Goal: Task Accomplishment & Management: Use online tool/utility

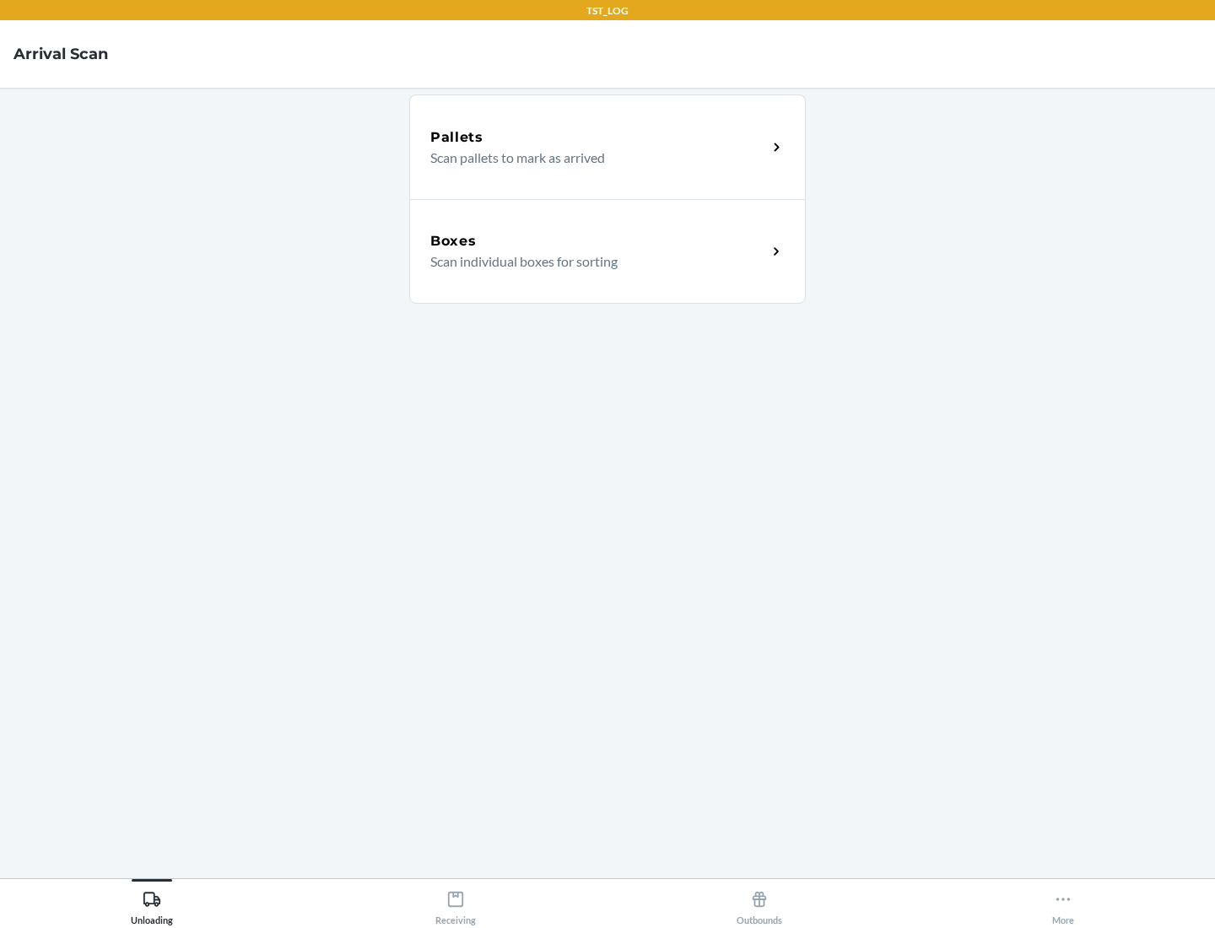
click at [598, 241] on div "Boxes" at bounding box center [598, 241] width 337 height 20
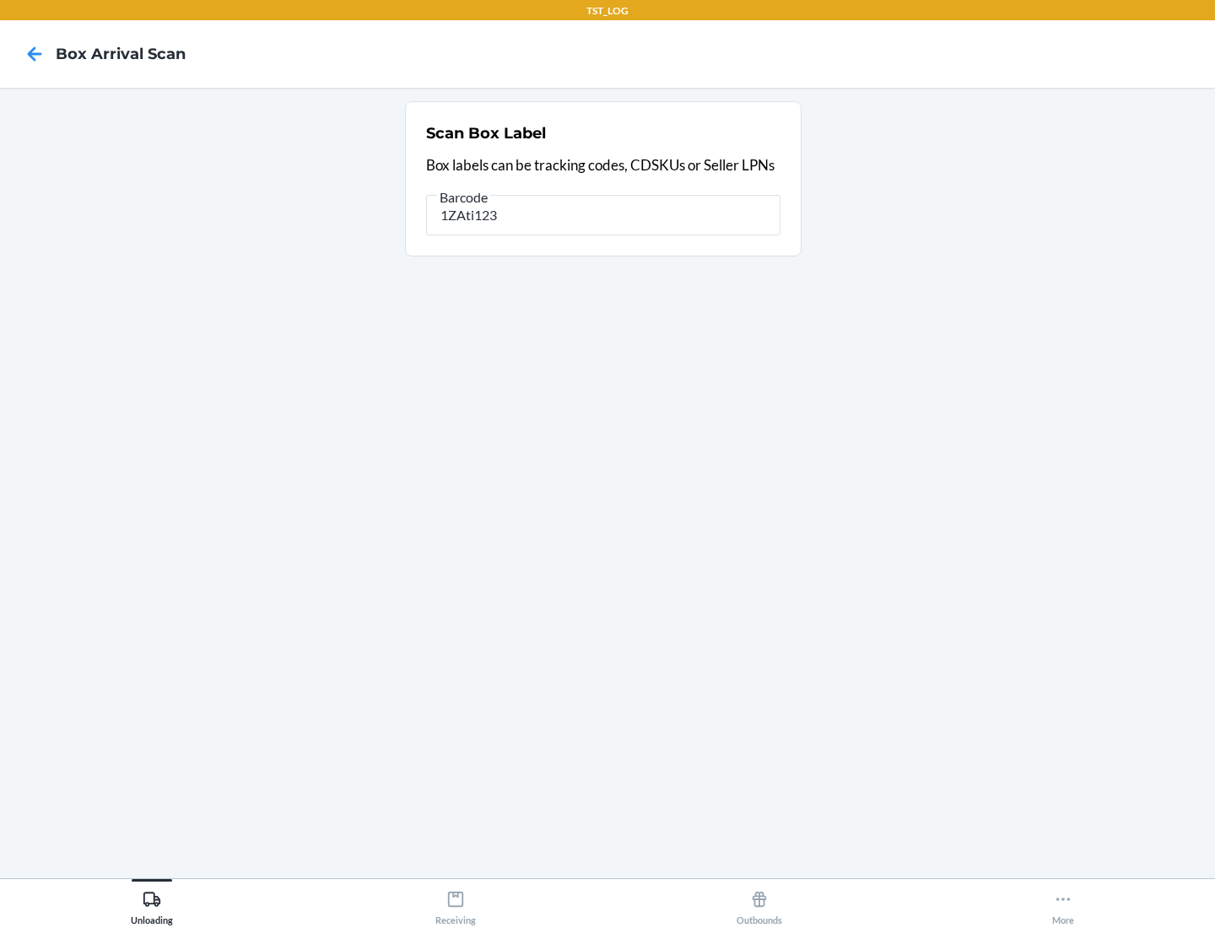
type input "1ZAti123"
